Goal: Task Accomplishment & Management: Manage account settings

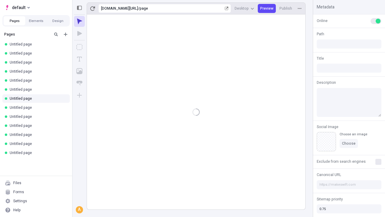
type input "/page"
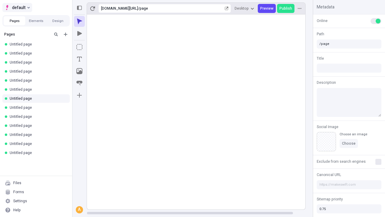
click at [17, 8] on span "default" at bounding box center [19, 7] width 14 height 7
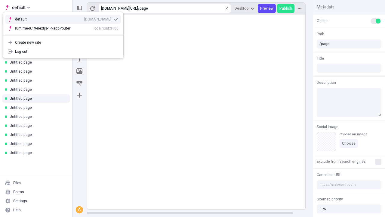
click at [84, 18] on div "qee9k4dy7d.staging.makeswift.site" at bounding box center [97, 19] width 27 height 5
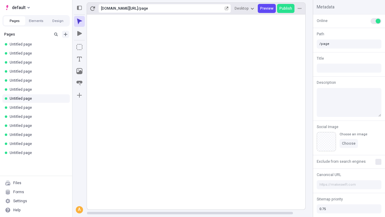
click at [66, 34] on icon "Add new" at bounding box center [66, 34] width 4 height 4
click at [97, 47] on span "Blank page" at bounding box center [100, 46] width 37 height 5
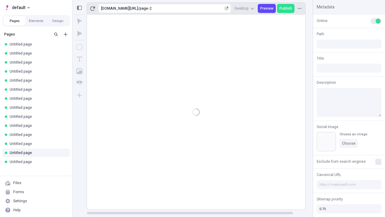
type input "/page-2"
